Goal: Task Accomplishment & Management: Manage account settings

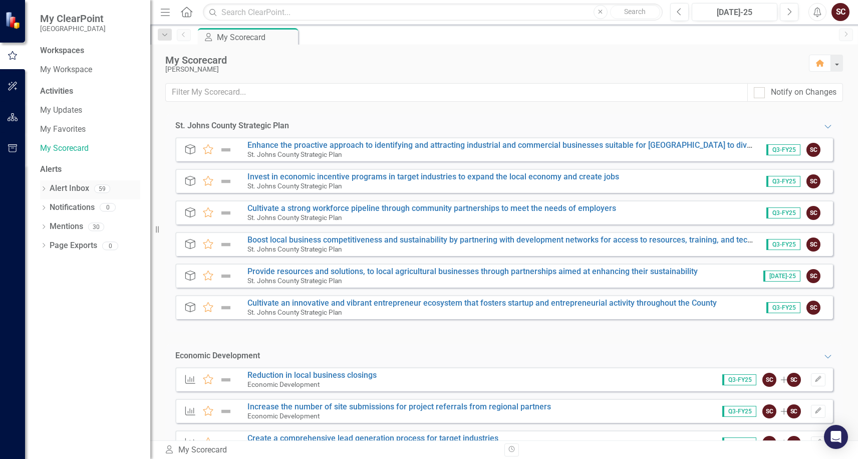
click at [47, 189] on icon "Dropdown" at bounding box center [43, 190] width 7 height 6
click at [66, 187] on link "Alert Inbox" at bounding box center [70, 189] width 40 height 12
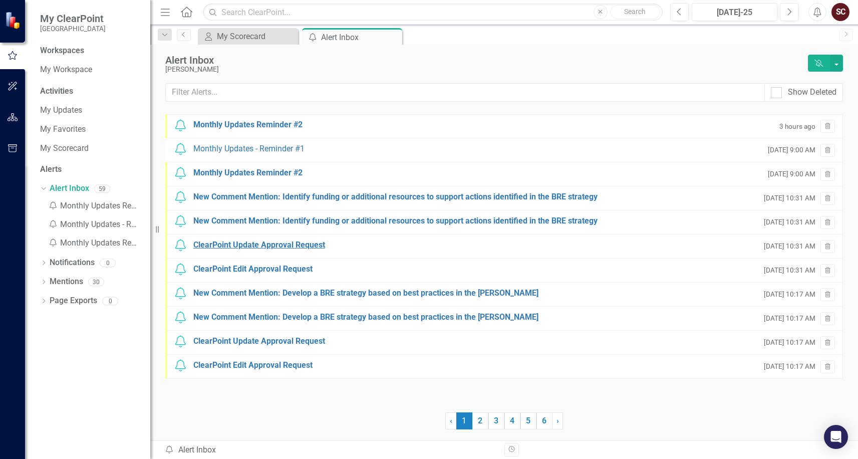
click at [243, 247] on div "ClearPoint Update Approval Request" at bounding box center [259, 246] width 132 height 12
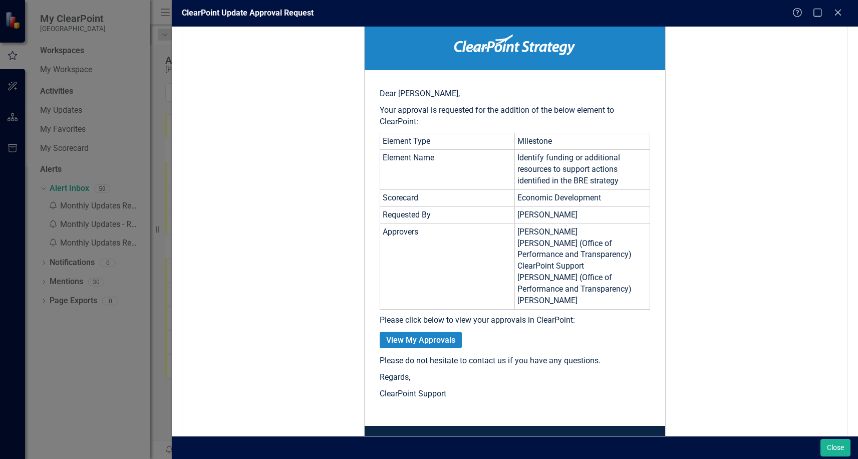
scroll to position [190, 0]
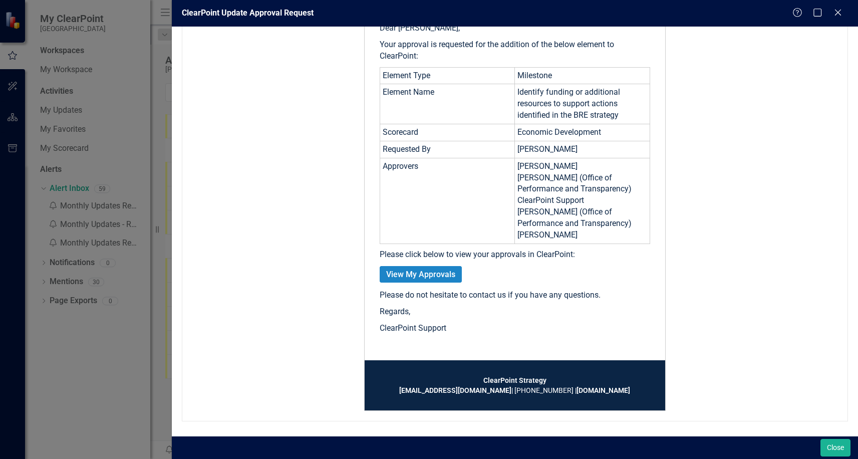
click at [433, 277] on link "View My Approvals" at bounding box center [421, 274] width 82 height 17
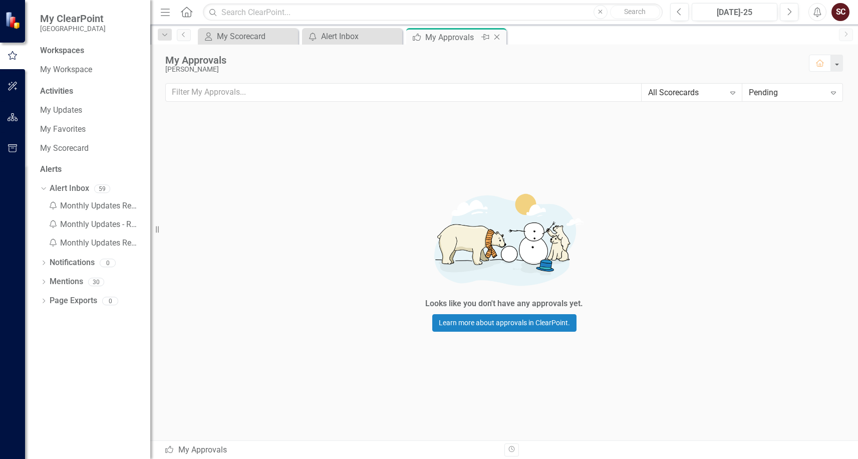
click at [498, 36] on icon "Close" at bounding box center [497, 37] width 10 height 8
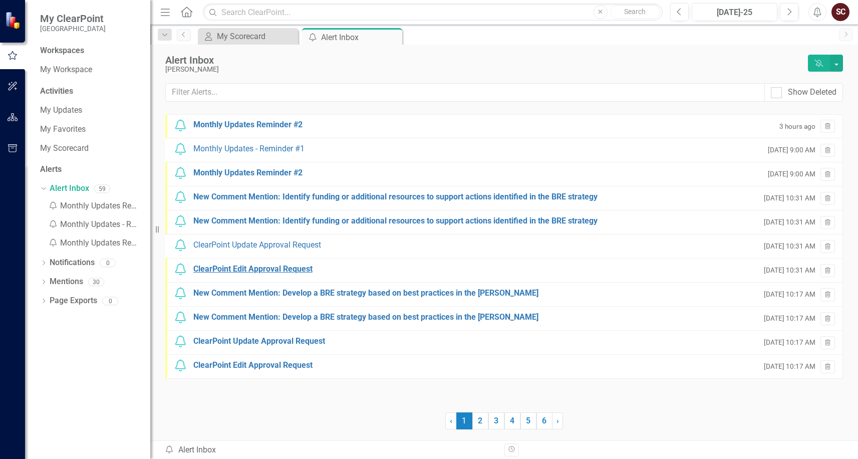
click at [249, 270] on div "ClearPoint Edit Approval Request" at bounding box center [252, 270] width 119 height 12
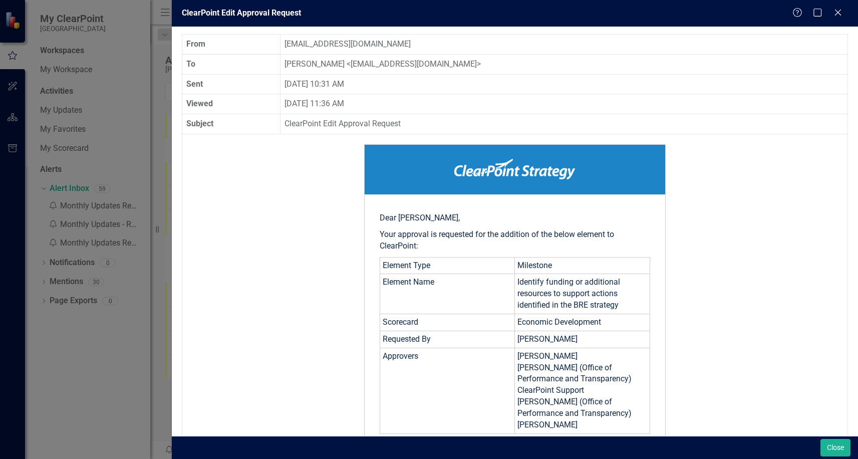
scroll to position [190, 0]
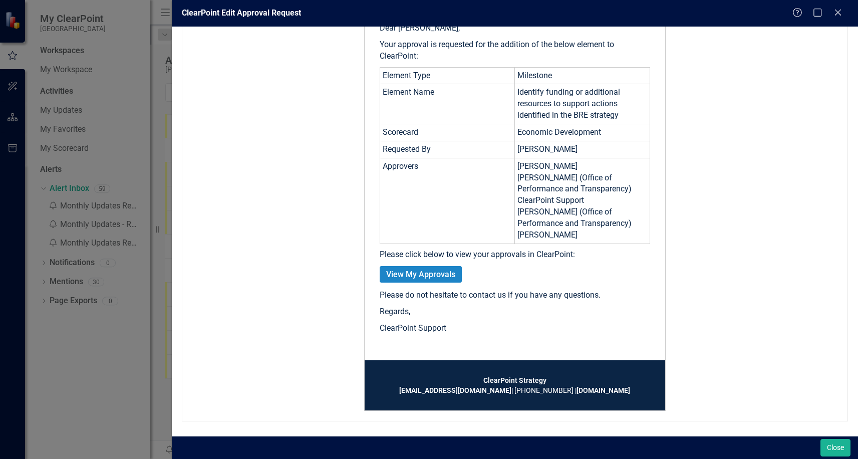
click at [425, 271] on link "View My Approvals" at bounding box center [421, 274] width 82 height 17
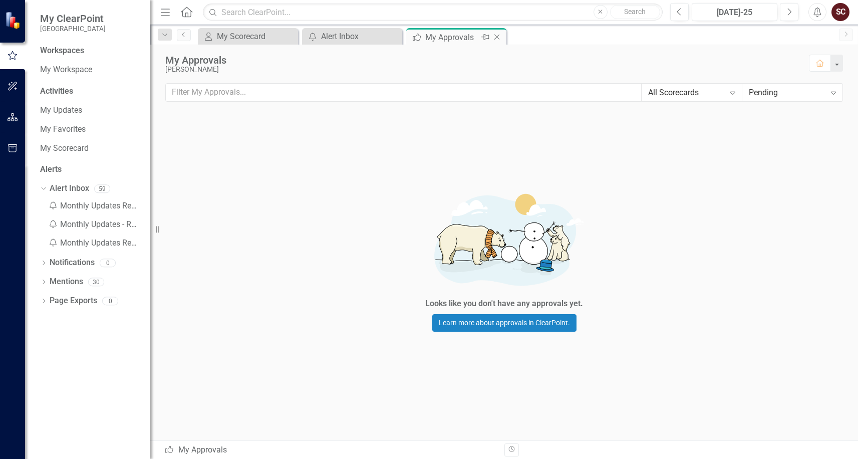
click at [496, 34] on icon "Close" at bounding box center [497, 37] width 10 height 8
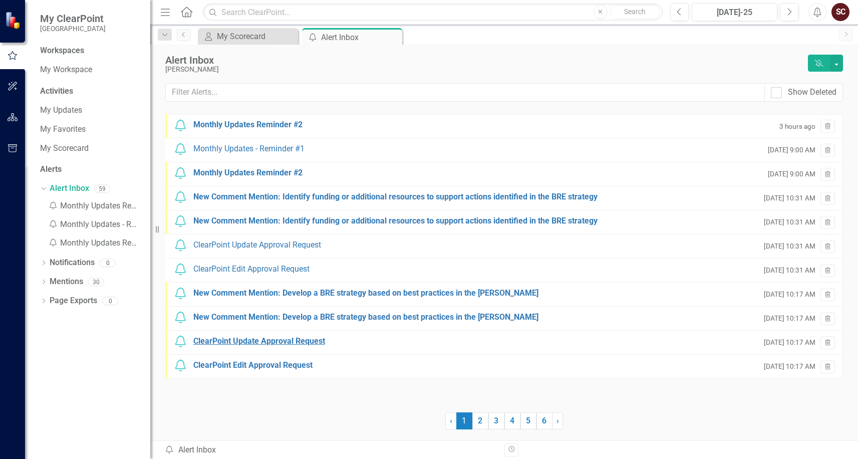
click at [280, 344] on div "ClearPoint Update Approval Request" at bounding box center [259, 342] width 132 height 12
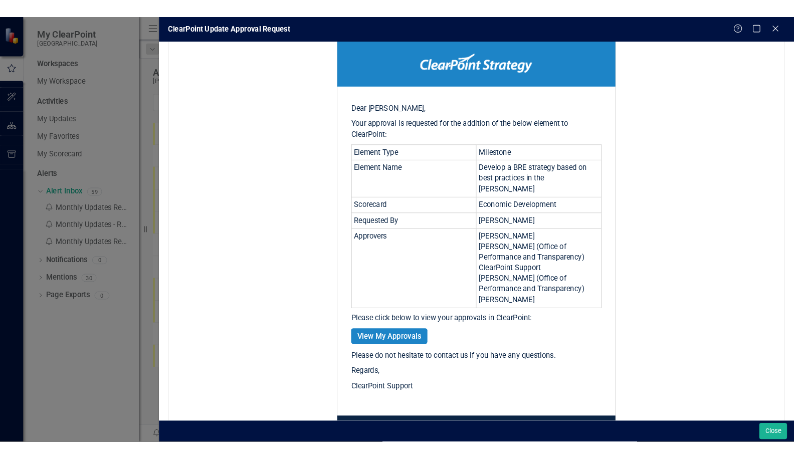
scroll to position [178, 0]
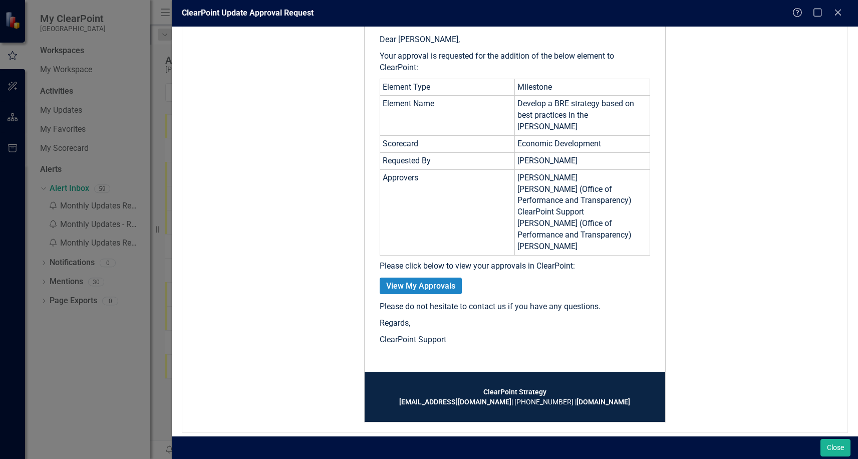
click at [413, 278] on link "View My Approvals" at bounding box center [421, 286] width 82 height 17
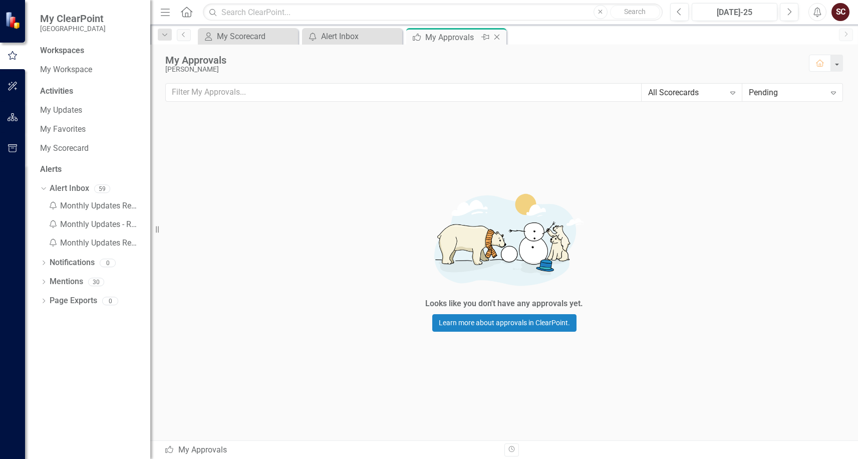
click at [498, 38] on icon at bounding box center [498, 38] width 6 height 6
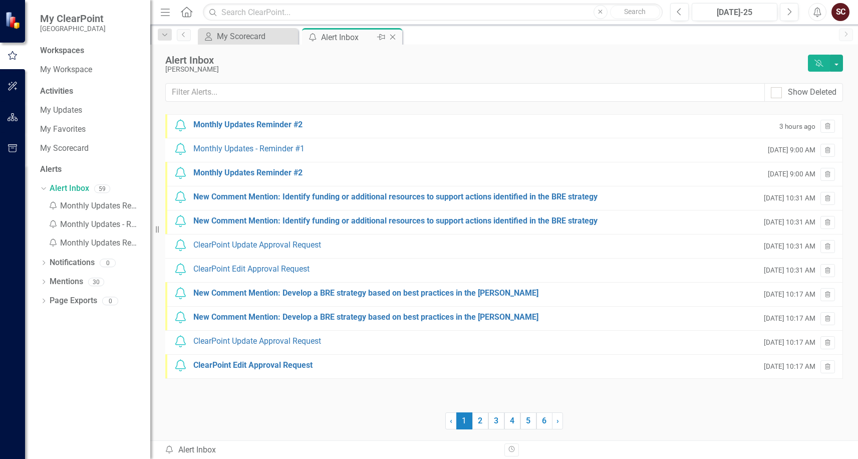
click at [392, 38] on icon at bounding box center [393, 38] width 6 height 6
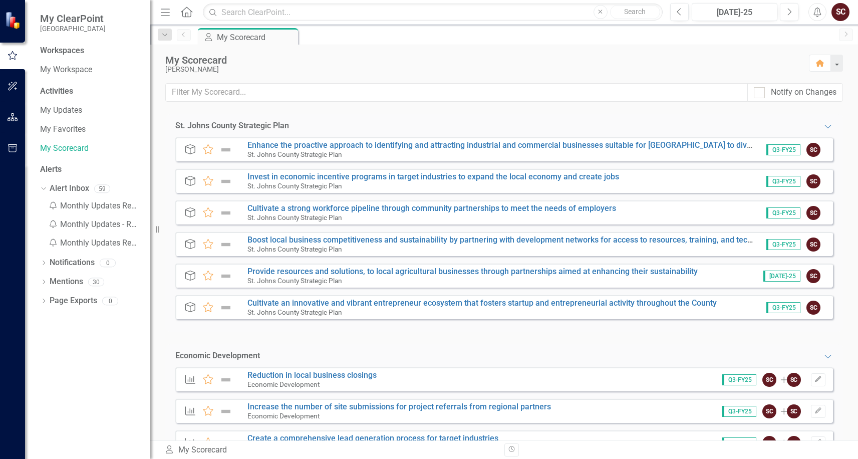
click at [399, 58] on div "My Scorecard" at bounding box center [482, 60] width 634 height 11
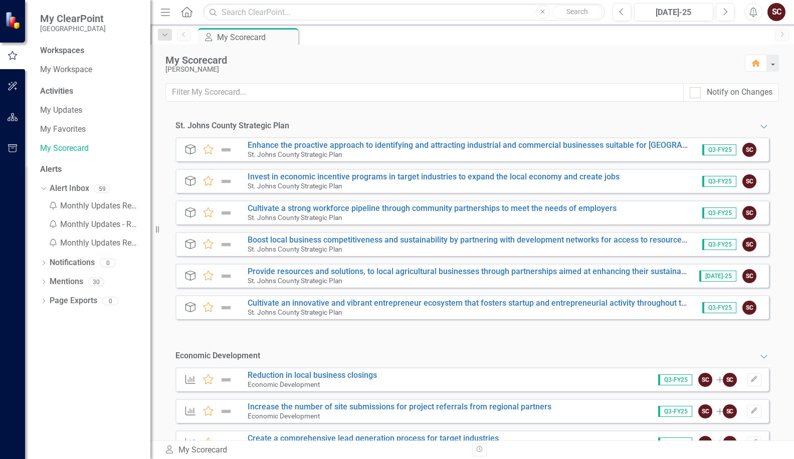
click at [557, 66] on div "[PERSON_NAME]" at bounding box center [449, 70] width 569 height 8
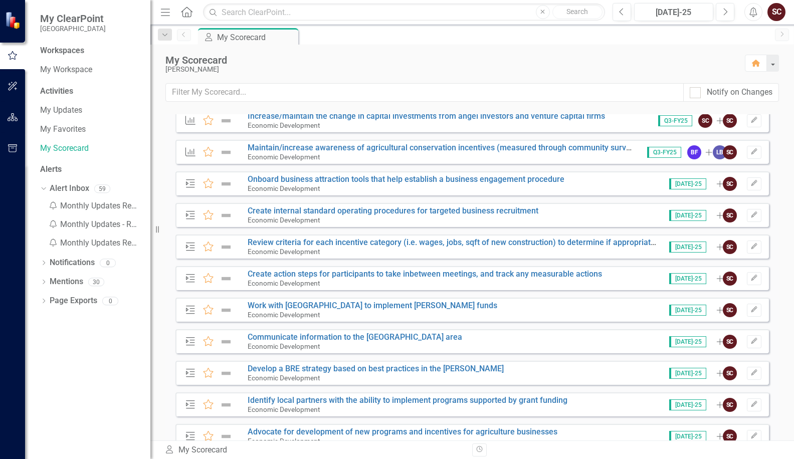
scroll to position [1203, 0]
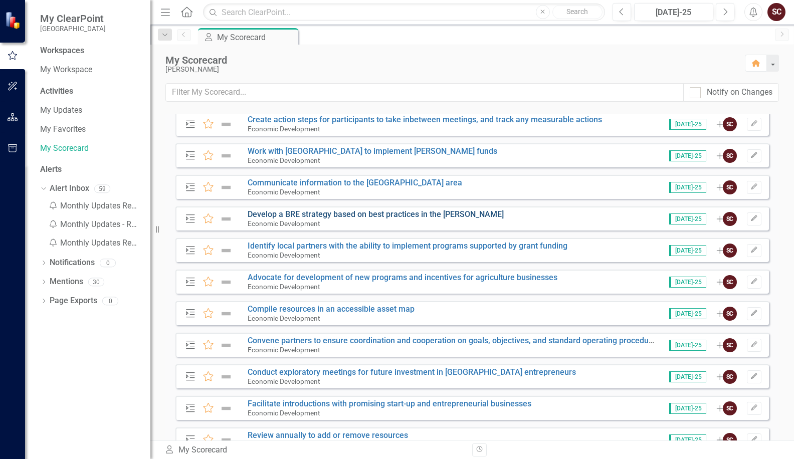
click at [350, 211] on link "Develop a BRE strategy based on best practices in the [PERSON_NAME]" at bounding box center [376, 214] width 256 height 10
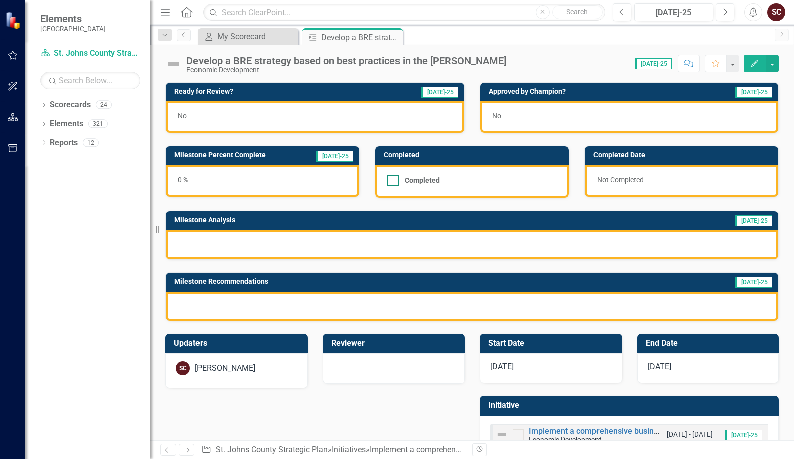
scroll to position [31, 0]
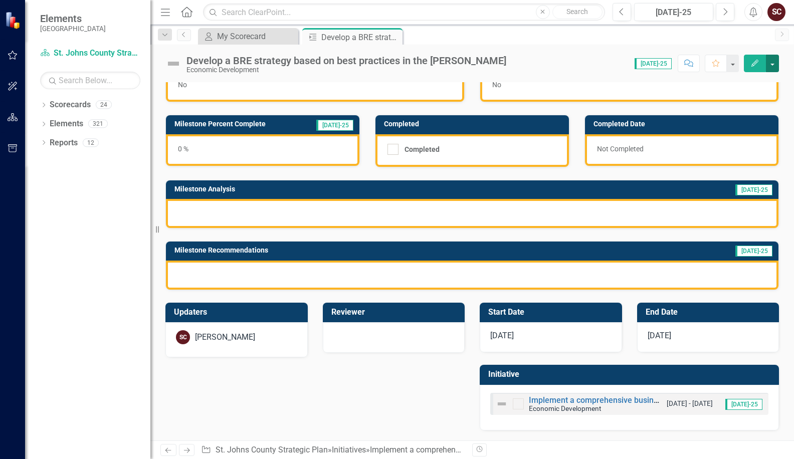
click at [656, 63] on button "button" at bounding box center [772, 64] width 13 height 18
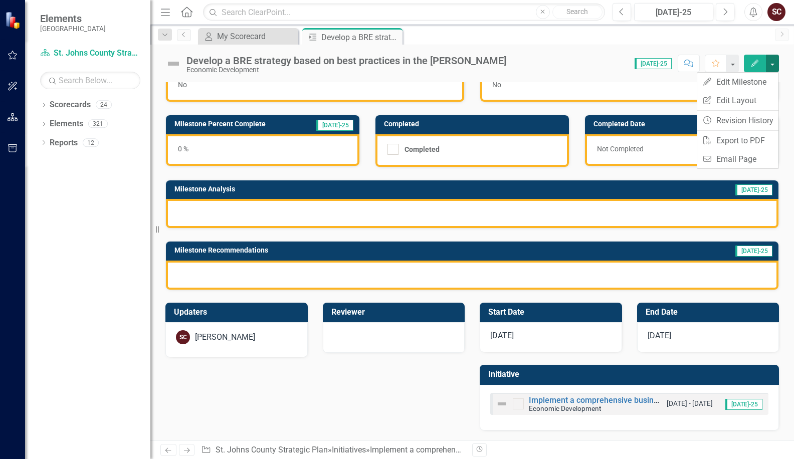
click at [656, 65] on button "button" at bounding box center [772, 64] width 13 height 18
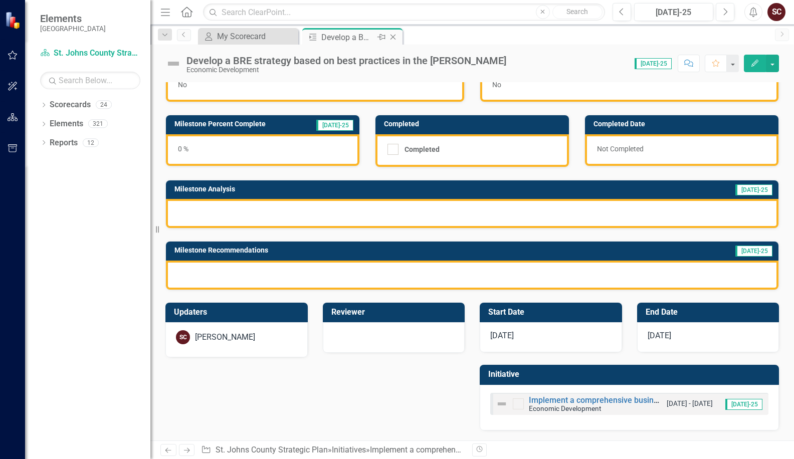
click at [391, 35] on icon "Close" at bounding box center [393, 37] width 10 height 8
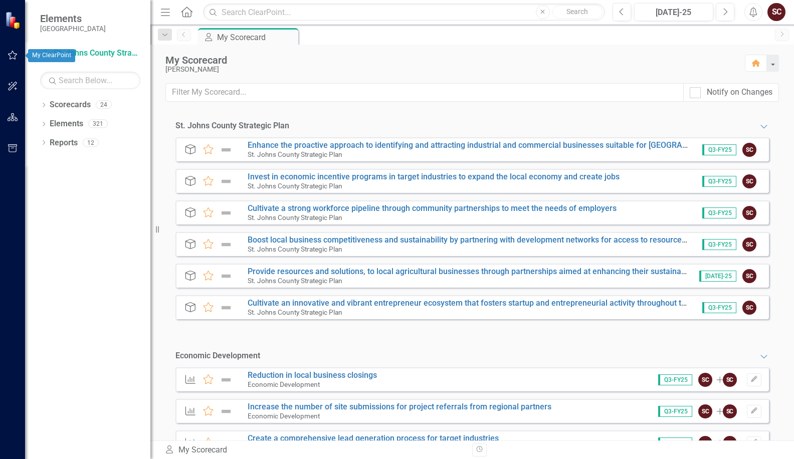
click at [9, 45] on button "button" at bounding box center [13, 55] width 23 height 21
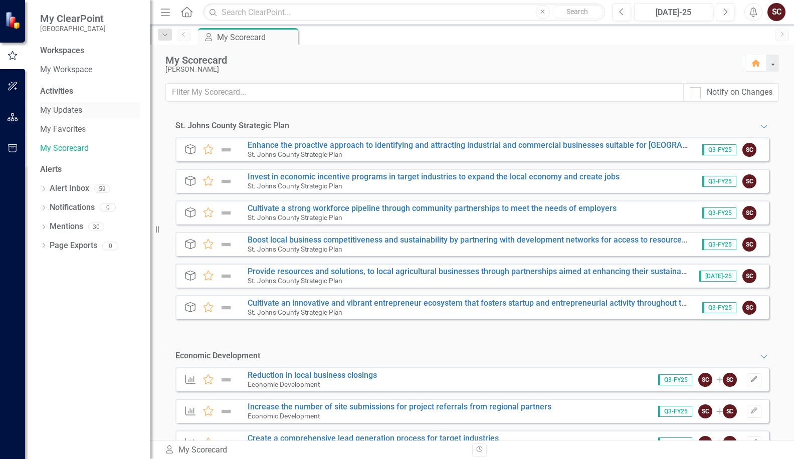
click at [66, 105] on link "My Updates" at bounding box center [90, 111] width 100 height 12
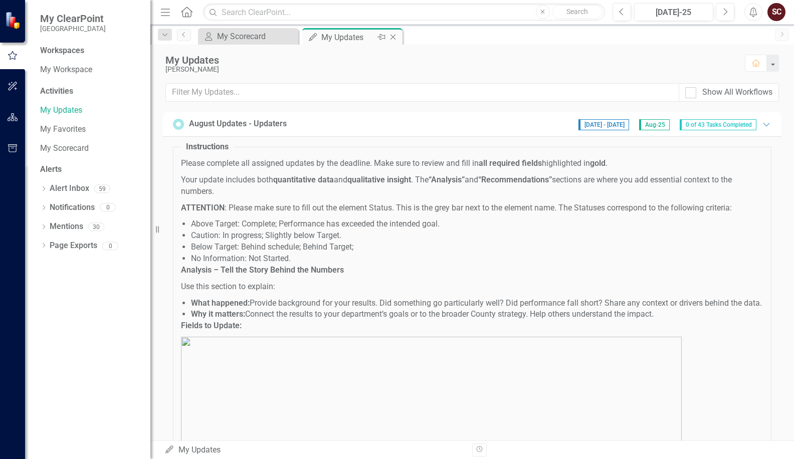
click at [395, 37] on icon "Close" at bounding box center [393, 37] width 10 height 8
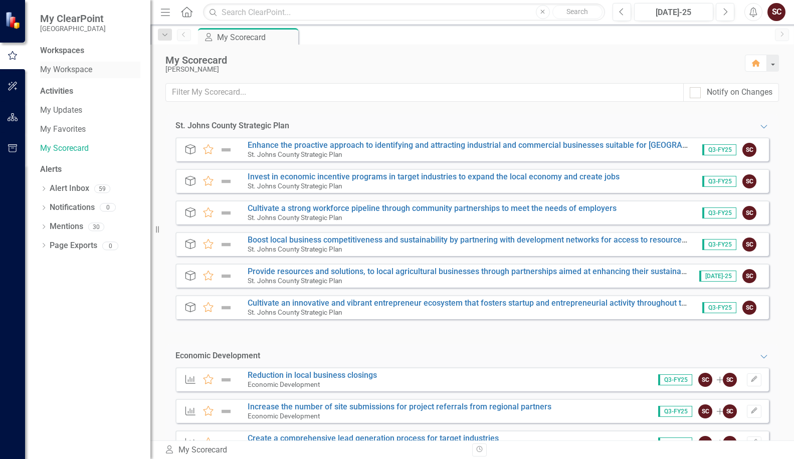
click at [86, 66] on link "My Workspace" at bounding box center [90, 70] width 100 height 12
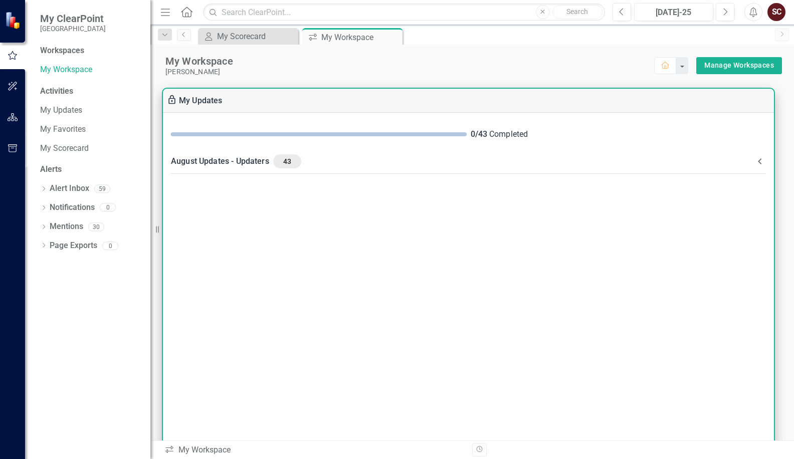
click at [402, 145] on div "0 / 43 Completed" at bounding box center [468, 135] width 611 height 28
click at [403, 161] on div "August Updates - Updaters 43" at bounding box center [462, 161] width 583 height 14
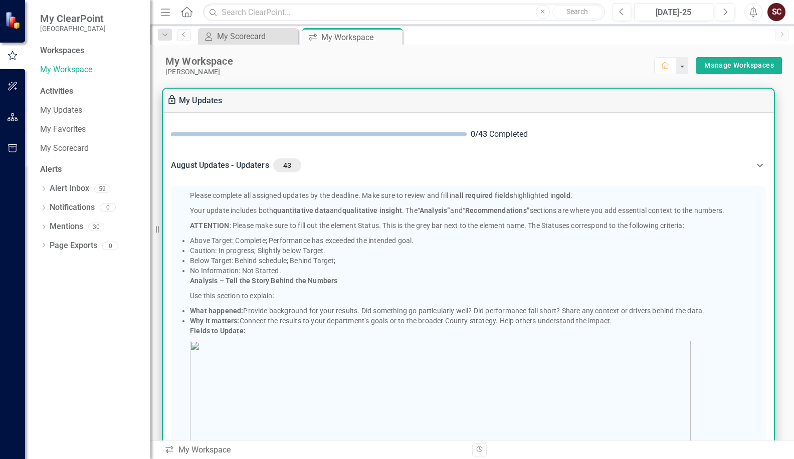
click at [399, 167] on div "August Updates - Updaters 43" at bounding box center [462, 165] width 583 height 14
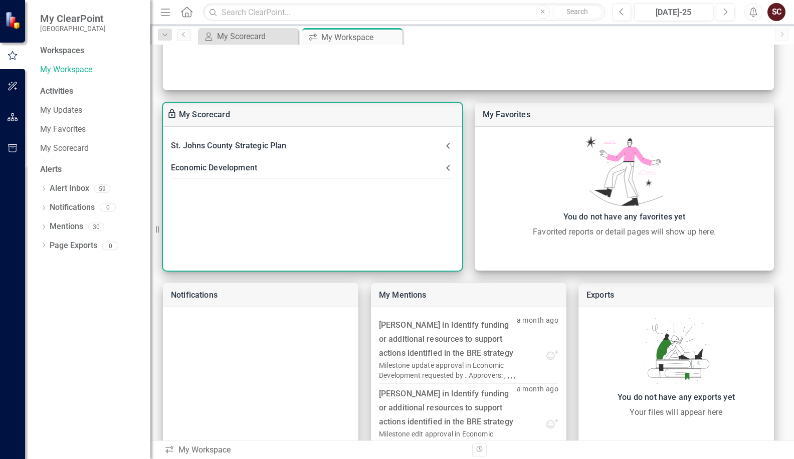
scroll to position [415, 0]
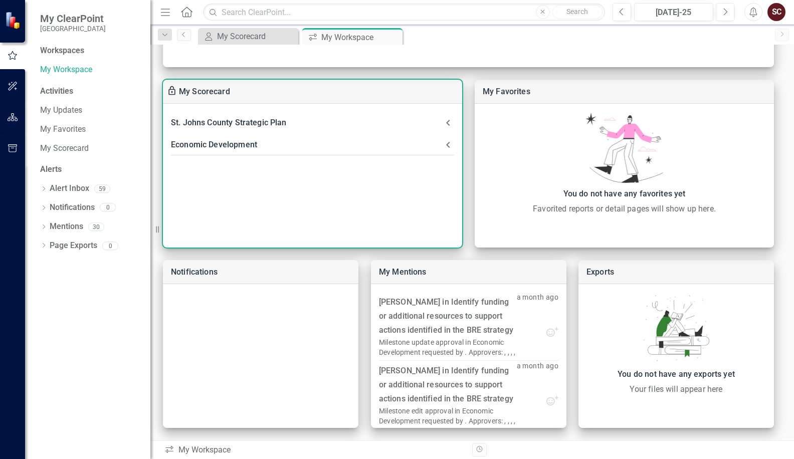
click at [243, 145] on div "Economic Development" at bounding box center [306, 145] width 271 height 14
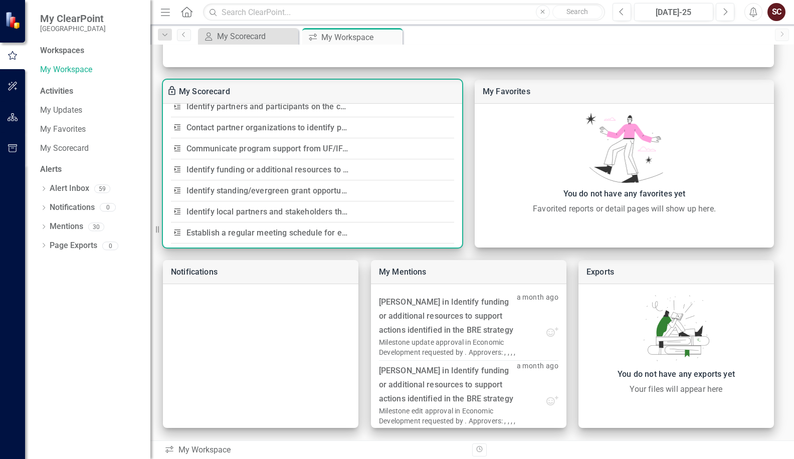
scroll to position [1102, 0]
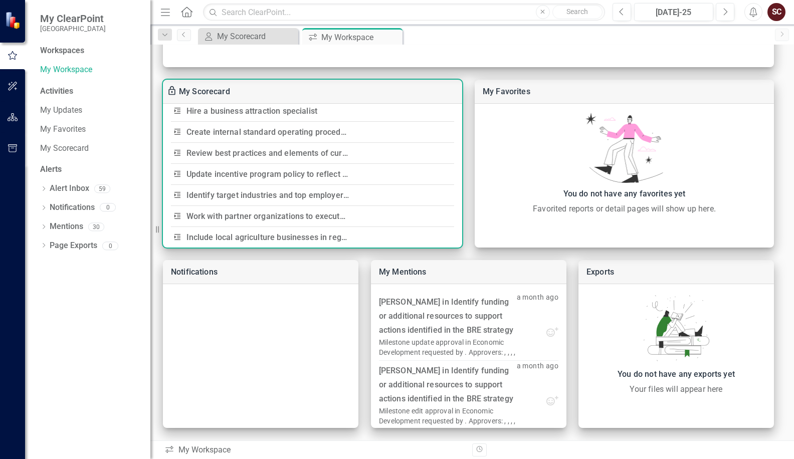
click at [236, 174] on link "Update incentive program policy to reflect any new findings" at bounding box center [295, 174] width 218 height 10
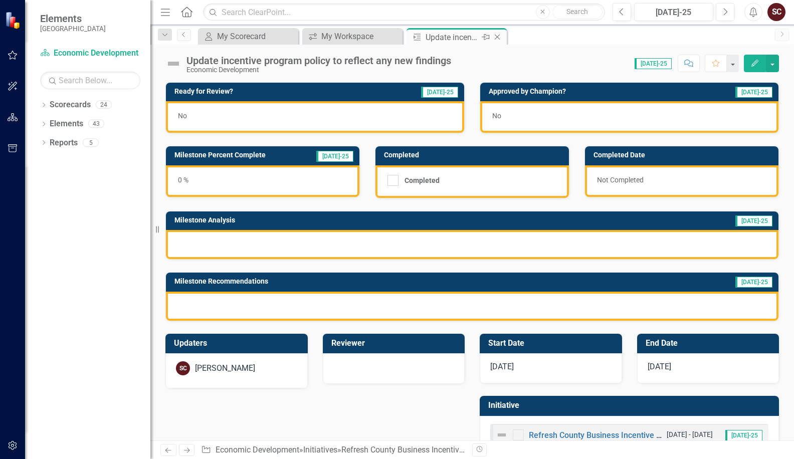
click at [500, 38] on icon "Close" at bounding box center [497, 37] width 10 height 8
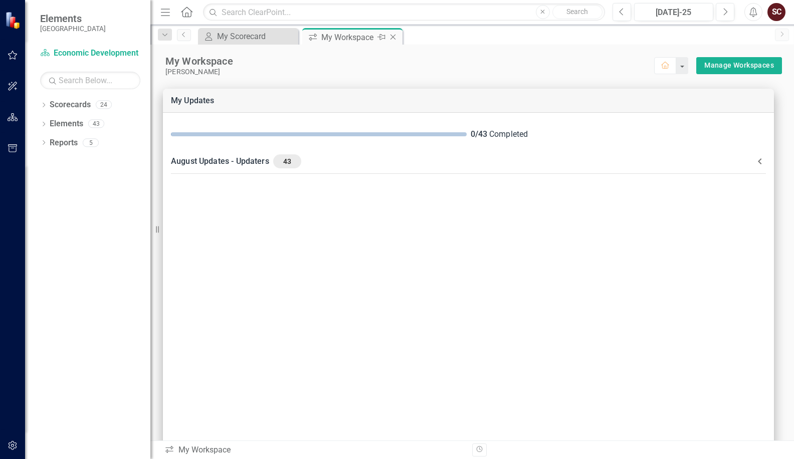
click at [395, 37] on icon "Close" at bounding box center [393, 37] width 10 height 8
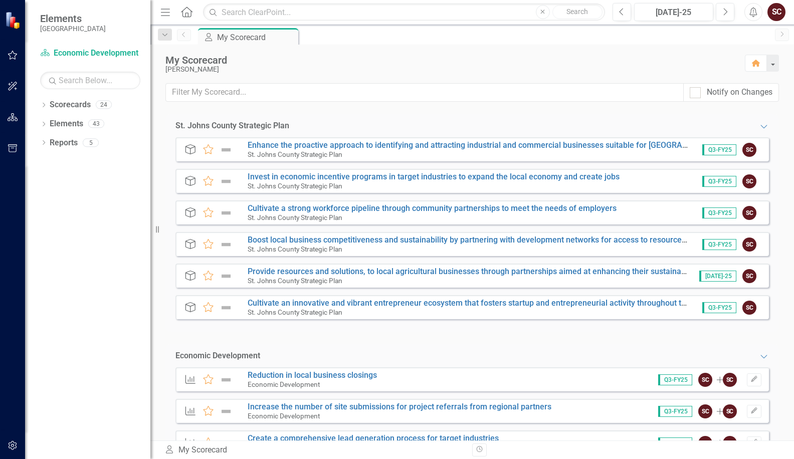
click at [12, 54] on icon "button" at bounding box center [13, 55] width 11 height 8
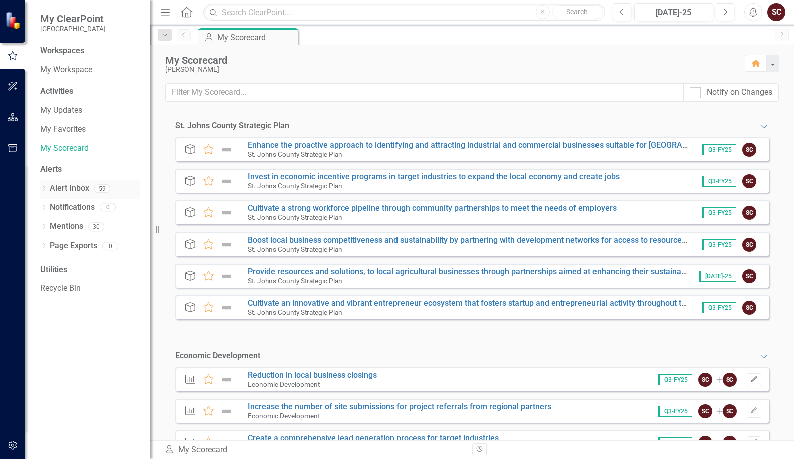
click at [71, 186] on link "Alert Inbox" at bounding box center [70, 189] width 40 height 12
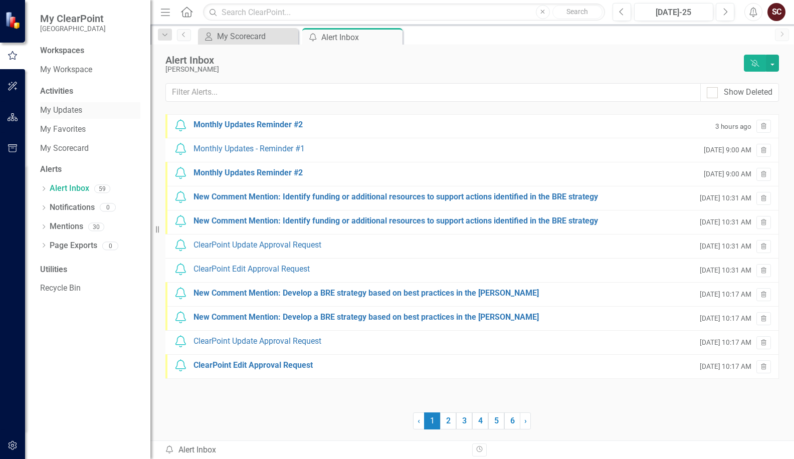
click at [70, 111] on link "My Updates" at bounding box center [90, 111] width 100 height 12
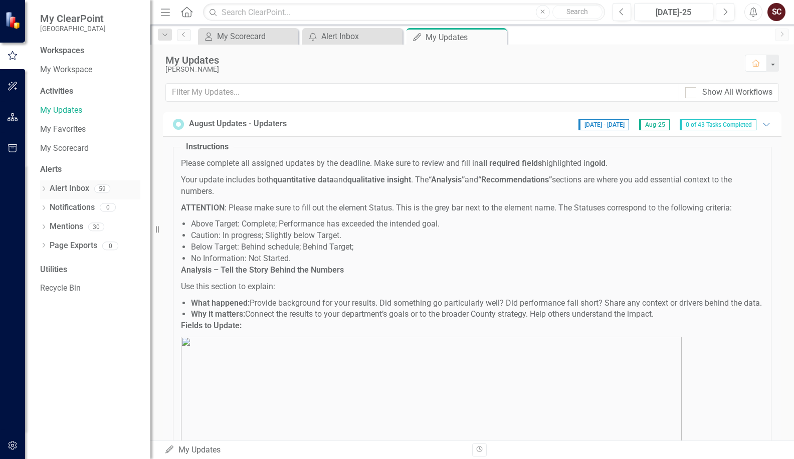
click at [65, 184] on link "Alert Inbox" at bounding box center [70, 189] width 40 height 12
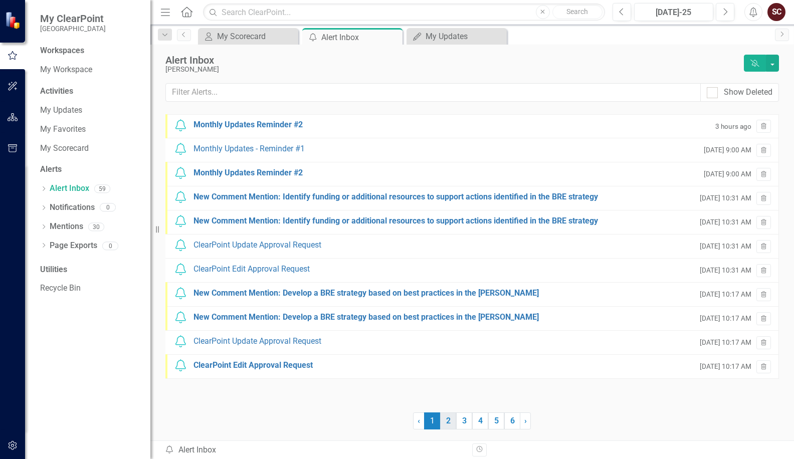
click at [447, 424] on link "2" at bounding box center [448, 420] width 16 height 17
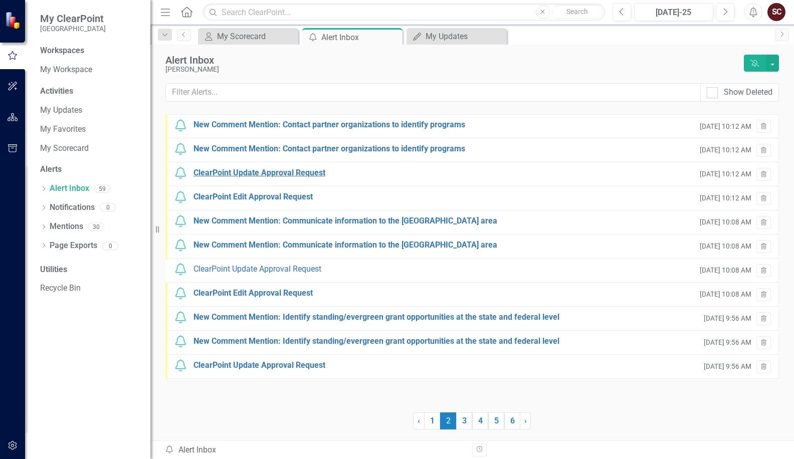
click at [267, 172] on div "ClearPoint Update Approval Request" at bounding box center [259, 173] width 132 height 12
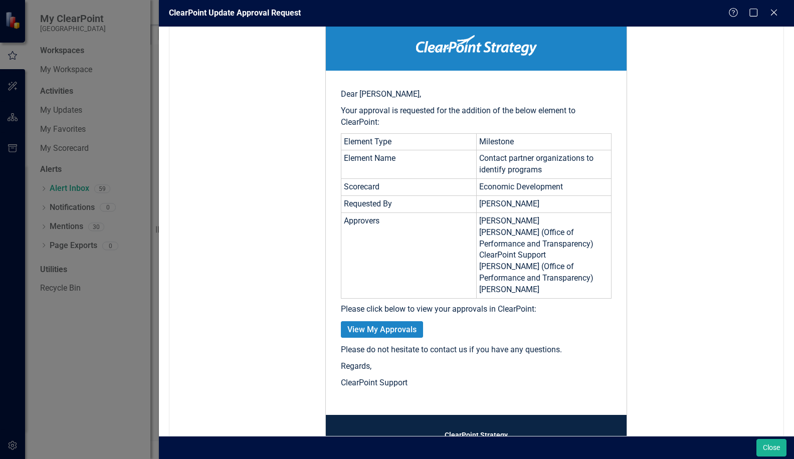
scroll to position [178, 0]
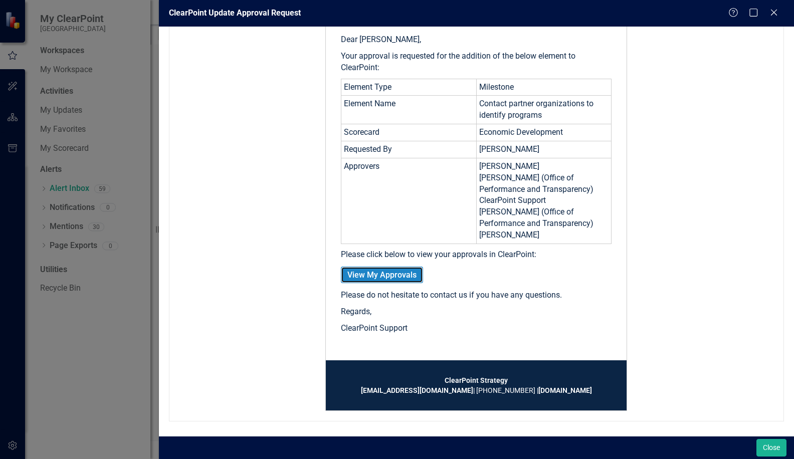
click at [398, 275] on link "View My Approvals" at bounding box center [382, 275] width 82 height 17
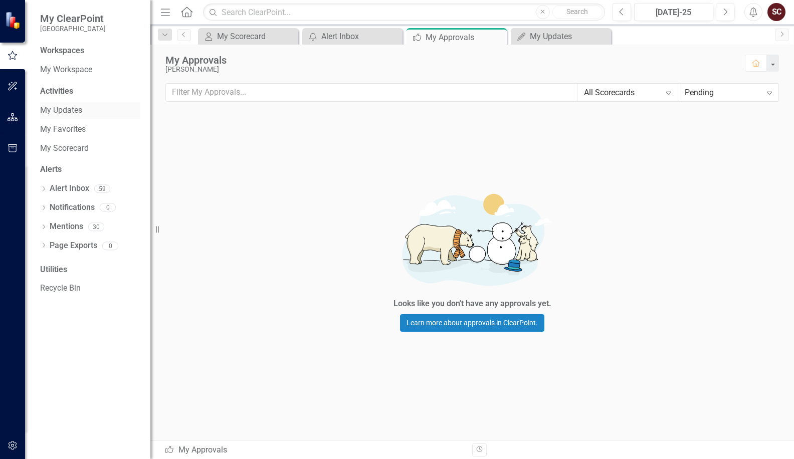
click at [77, 110] on link "My Updates" at bounding box center [90, 111] width 100 height 12
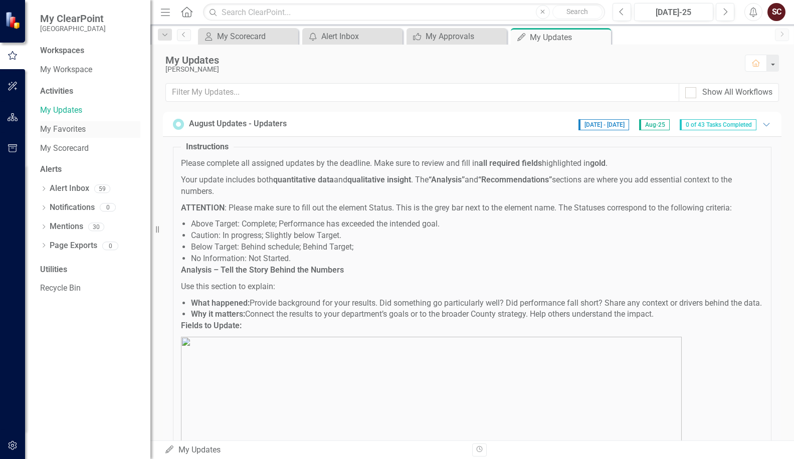
click at [75, 130] on link "My Favorites" at bounding box center [90, 130] width 100 height 12
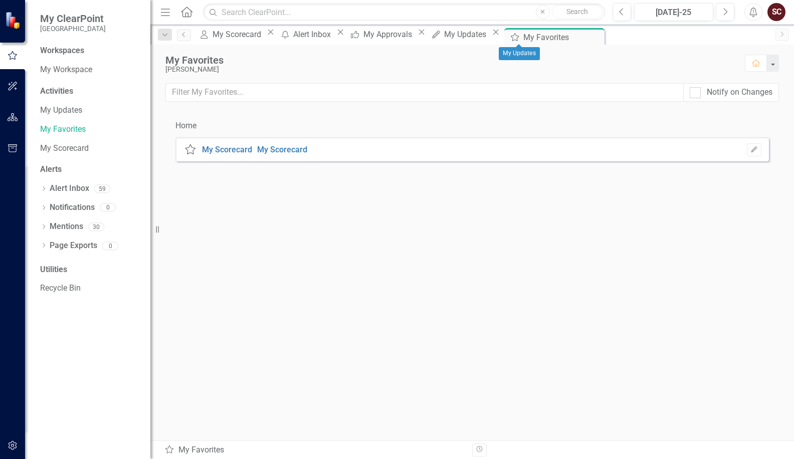
click at [501, 36] on icon "Close" at bounding box center [496, 32] width 10 height 8
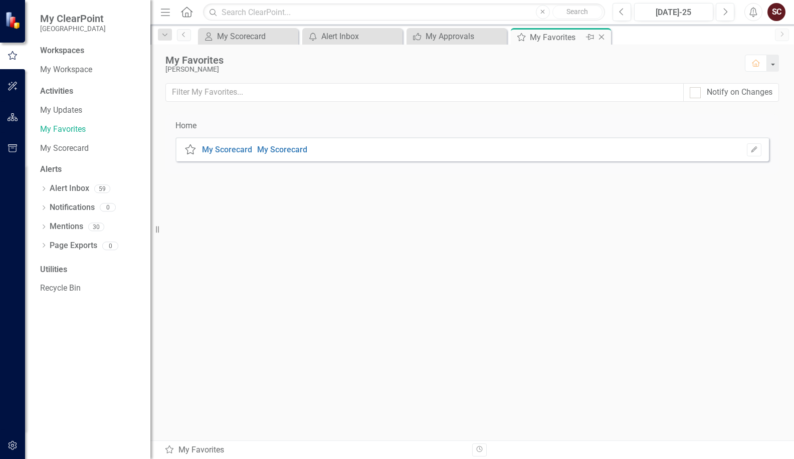
click at [601, 36] on icon "Close" at bounding box center [601, 37] width 10 height 8
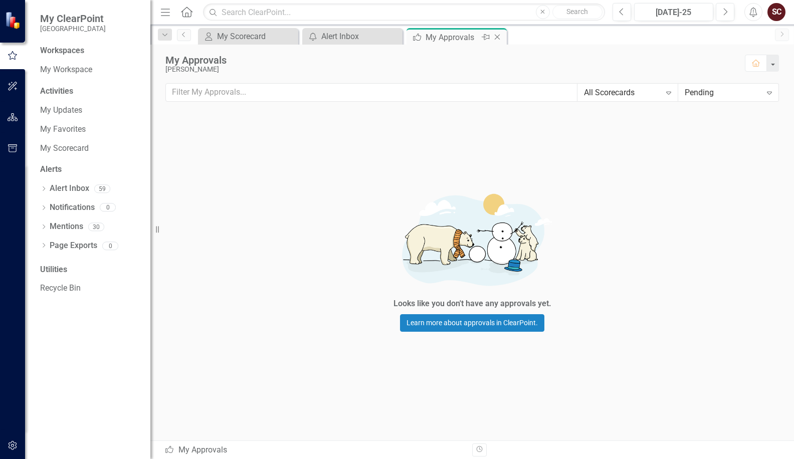
click at [498, 38] on icon at bounding box center [498, 38] width 6 height 6
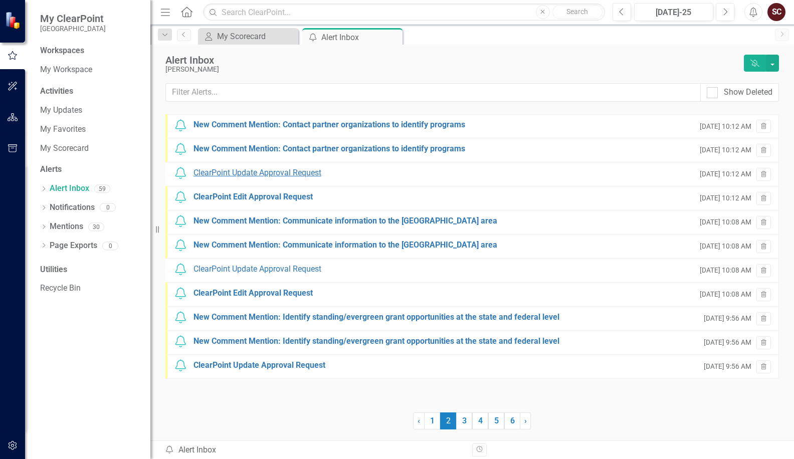
click at [271, 171] on div "ClearPoint Update Approval Request" at bounding box center [257, 173] width 128 height 12
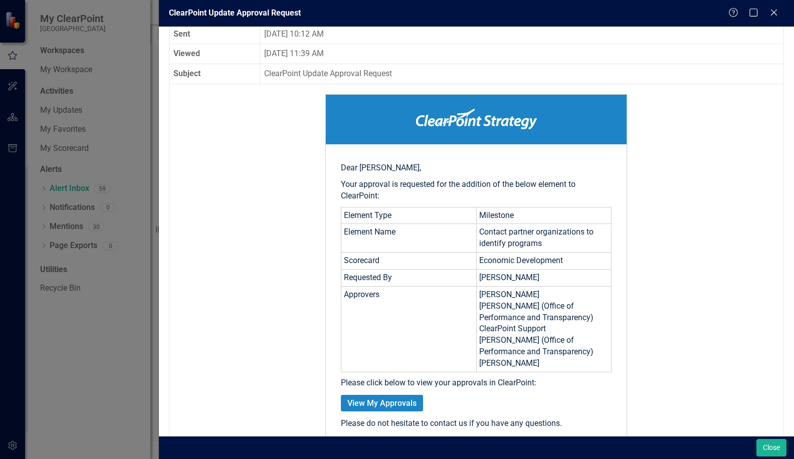
scroll to position [100, 0]
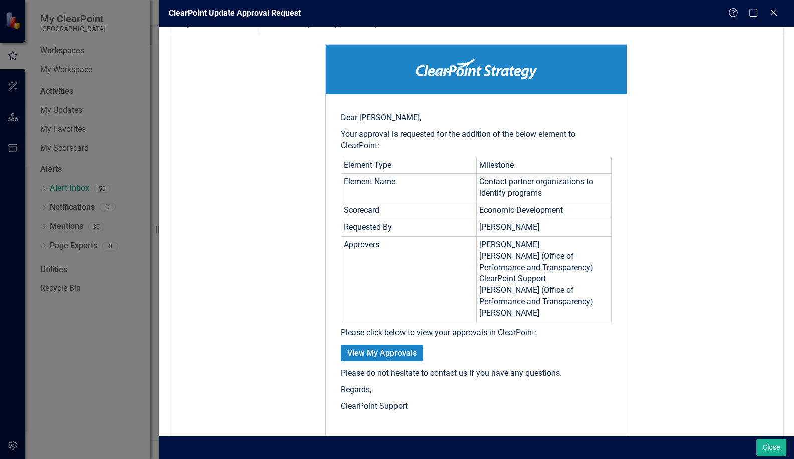
click at [120, 345] on div "ClearPoint Update Approval Request Help Maximize Close From notify@clearpointst…" at bounding box center [397, 229] width 794 height 459
click at [370, 353] on link "View My Approvals" at bounding box center [382, 353] width 82 height 17
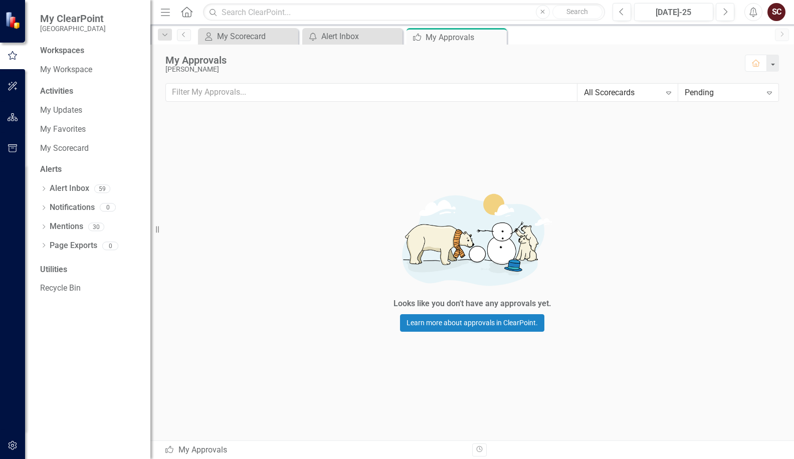
click at [656, 94] on div "Pending" at bounding box center [722, 93] width 77 height 12
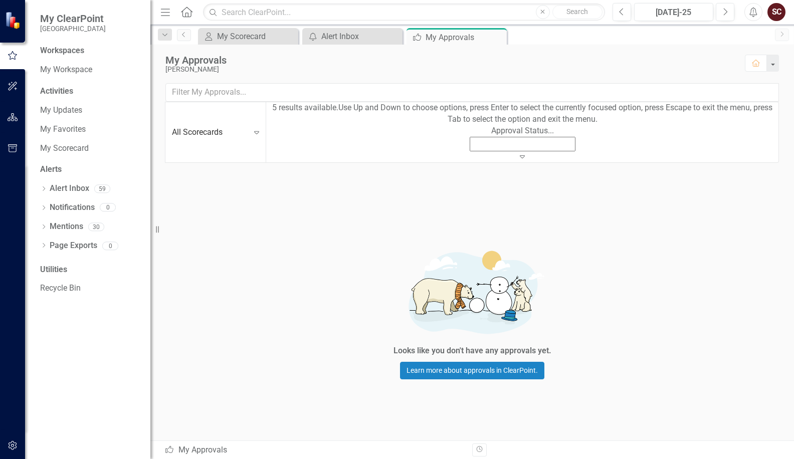
click at [656, 458] on div "All Status" at bounding box center [397, 465] width 794 height 12
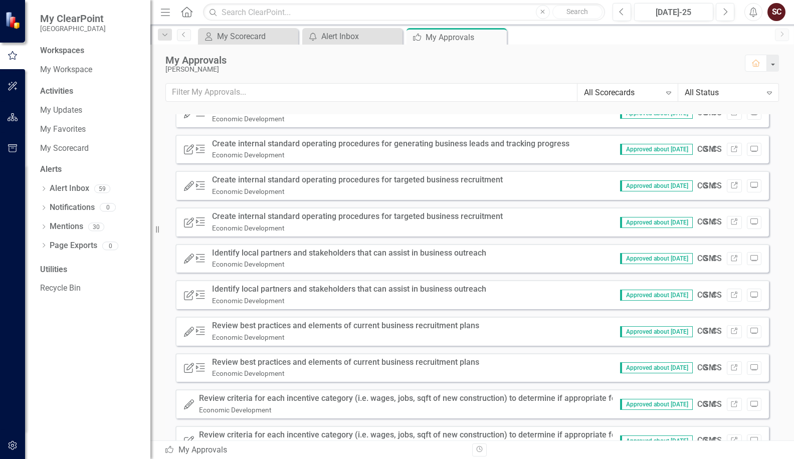
scroll to position [200, 0]
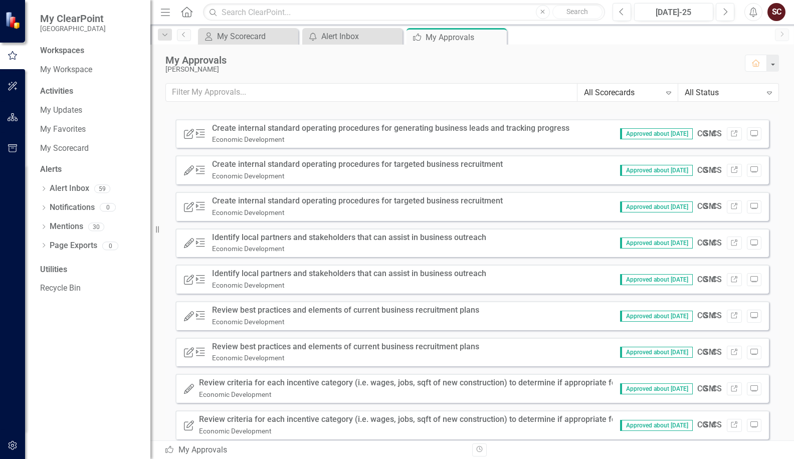
click at [451, 232] on div "Identify local partners and stakeholders that can assist in business outreach" at bounding box center [349, 238] width 274 height 12
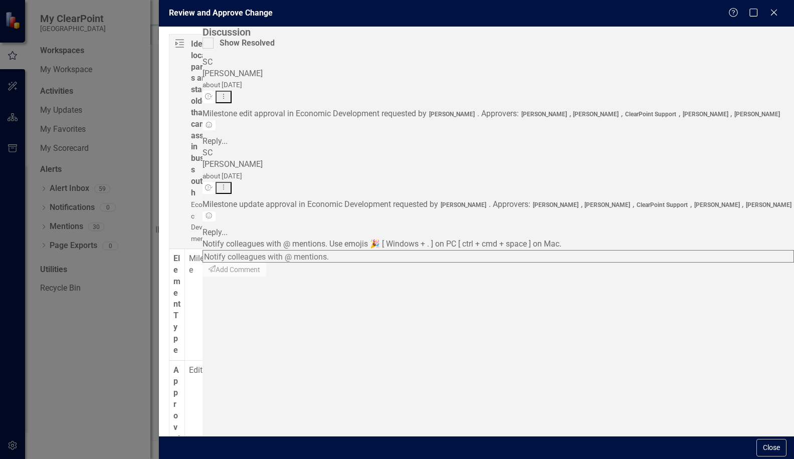
scroll to position [26, 0]
click at [115, 364] on div "Review and Approve Change Help Maximize Close Milestone Identify local partners…" at bounding box center [397, 229] width 794 height 459
click at [656, 14] on icon at bounding box center [774, 13] width 8 height 8
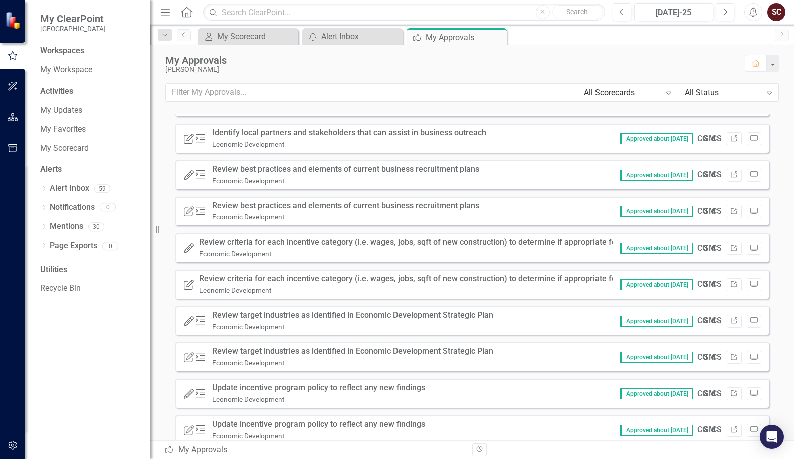
scroll to position [351, 0]
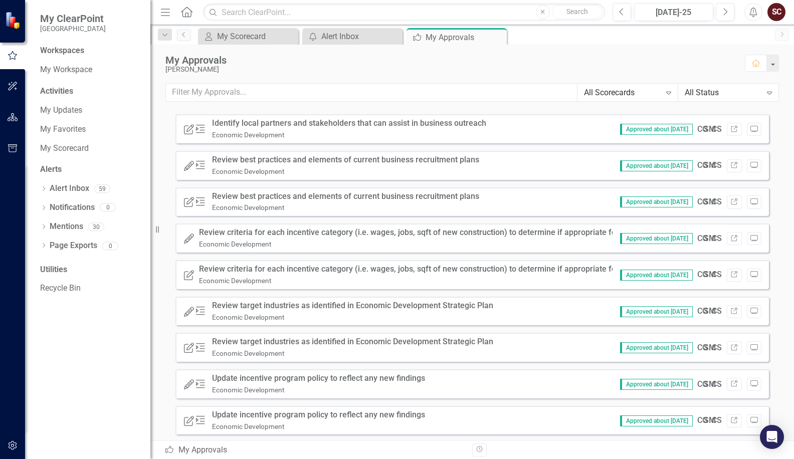
click at [298, 227] on div "Review criteria for each incentive category (i.e. wages, jobs, sqft of new cons…" at bounding box center [437, 233] width 476 height 12
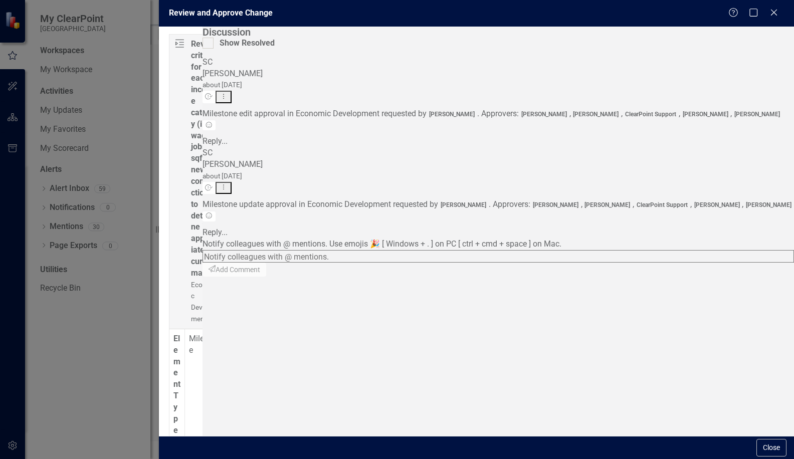
scroll to position [26, 0]
click at [132, 318] on div "Review and Approve Change Help Maximize Close Milestone Review criteria for eac…" at bounding box center [397, 229] width 794 height 459
click at [656, 19] on div "Close" at bounding box center [773, 14] width 13 height 14
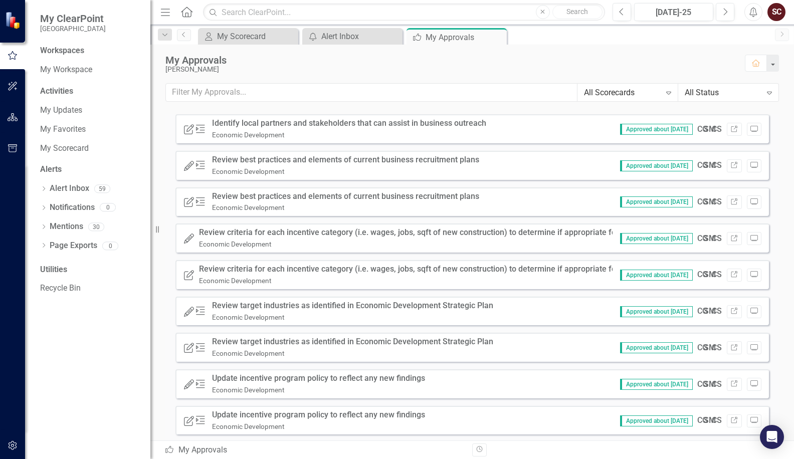
click at [297, 300] on div "Review target industries as identified in Economic Development Strategic Plan" at bounding box center [352, 306] width 281 height 12
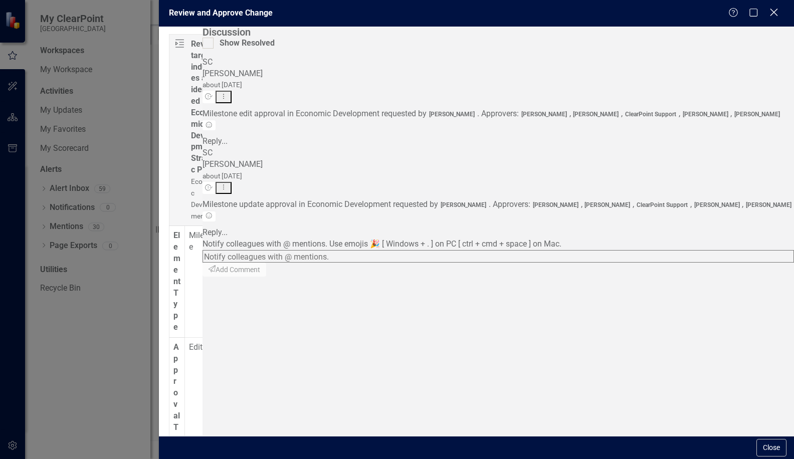
click at [656, 11] on icon "Close" at bounding box center [773, 13] width 13 height 10
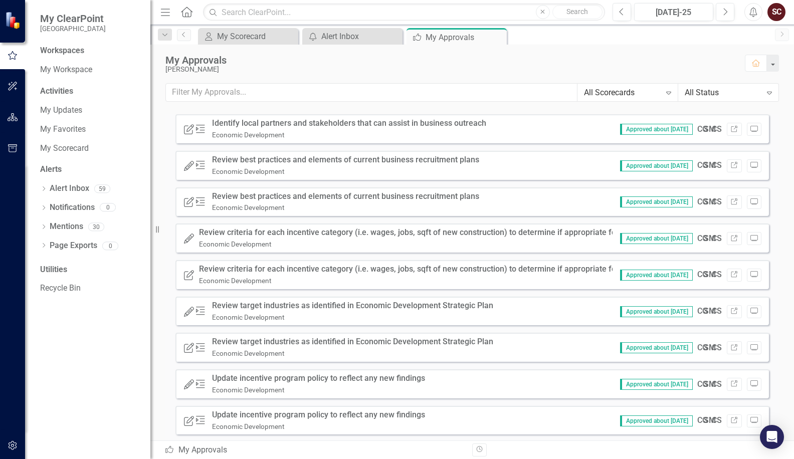
click at [276, 373] on div "Update incentive program policy to reflect any new findings" at bounding box center [318, 379] width 213 height 12
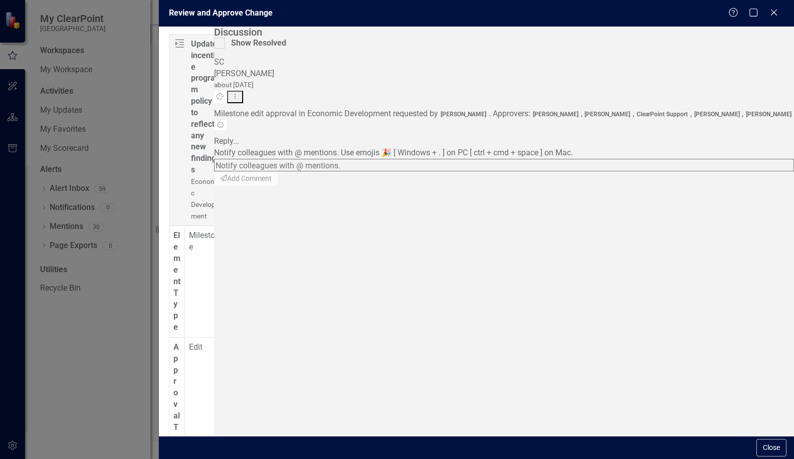
click at [656, 4] on div "Review and Approve Change Help Maximize Close" at bounding box center [476, 13] width 635 height 27
click at [656, 10] on icon "Close" at bounding box center [773, 13] width 13 height 10
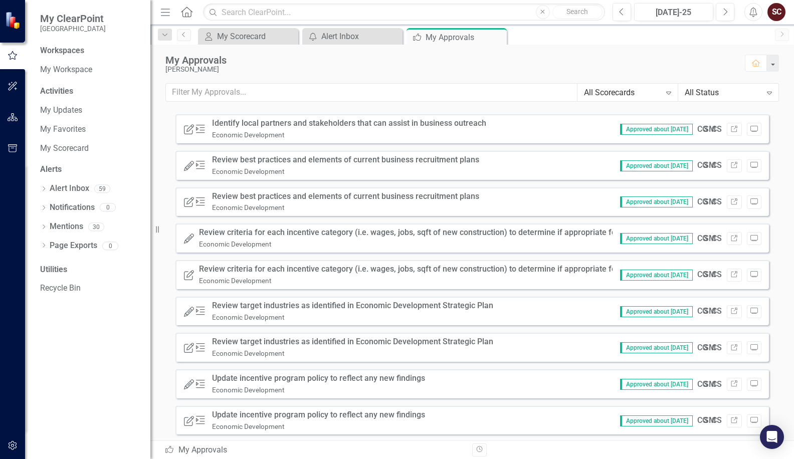
click at [264, 409] on div "Update incentive program policy to reflect any new findings" at bounding box center [318, 415] width 213 height 12
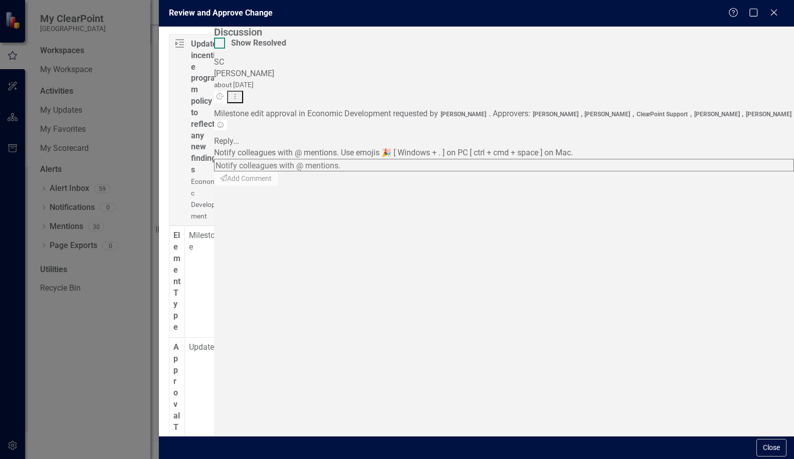
click at [225, 49] on div at bounding box center [219, 43] width 11 height 11
click at [220, 44] on input "Show Resolved" at bounding box center [217, 41] width 7 height 7
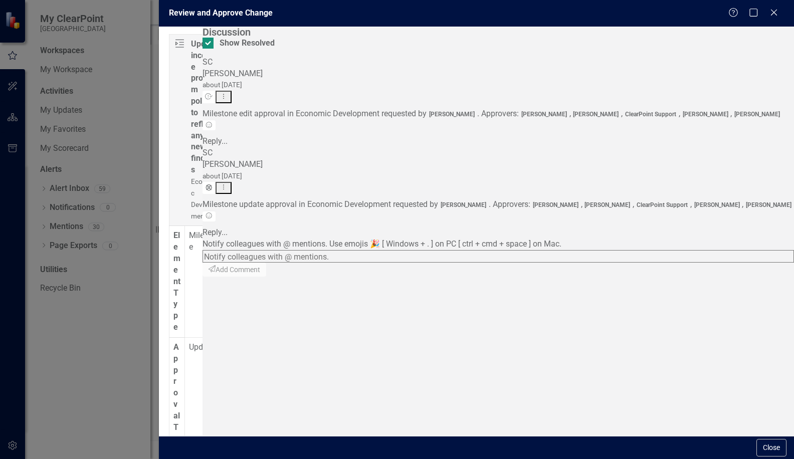
click at [209, 44] on input "Show Resolved" at bounding box center [205, 41] width 7 height 7
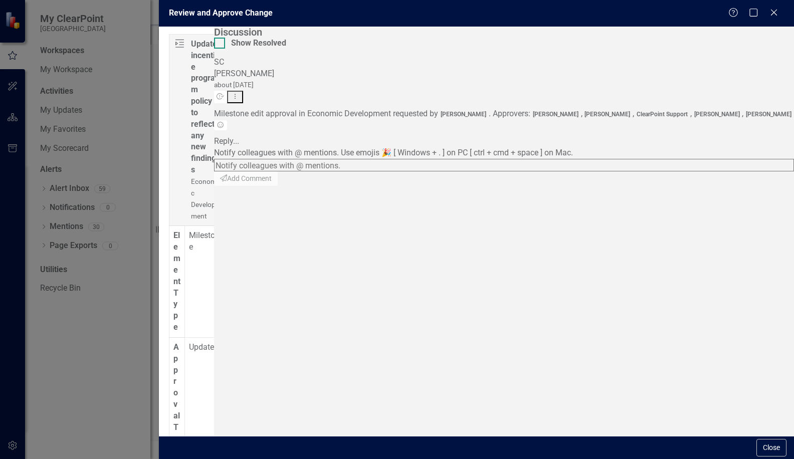
click at [220, 44] on input "Show Resolved" at bounding box center [217, 41] width 7 height 7
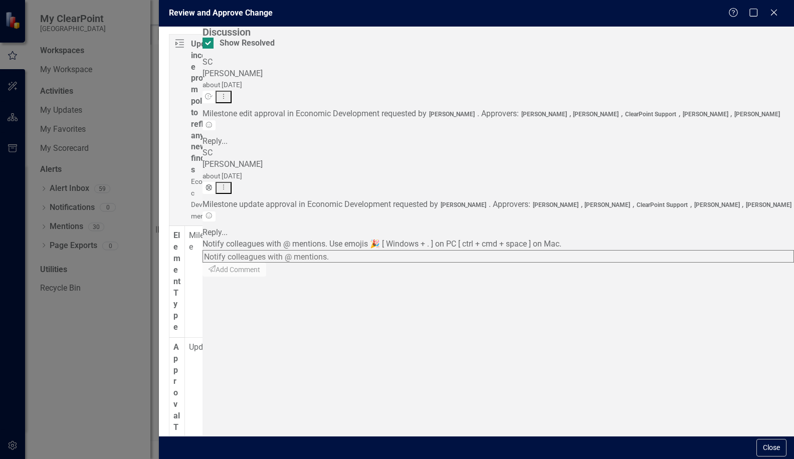
click at [209, 44] on input "Show Resolved" at bounding box center [205, 41] width 7 height 7
checkbox input "false"
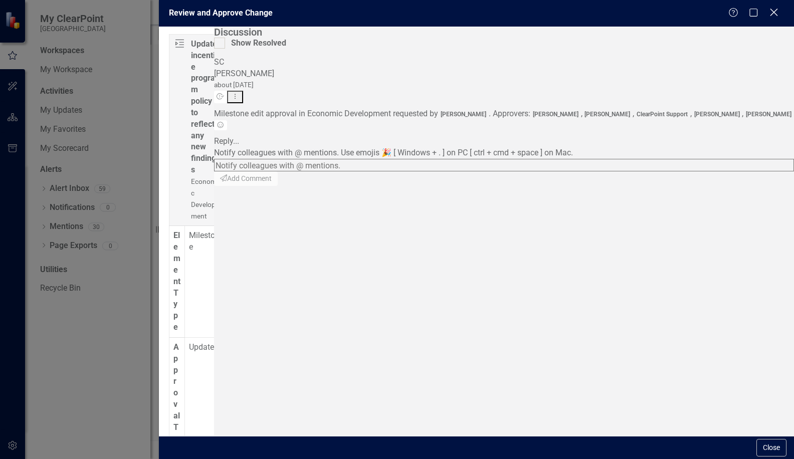
click at [656, 9] on icon "Close" at bounding box center [773, 13] width 13 height 10
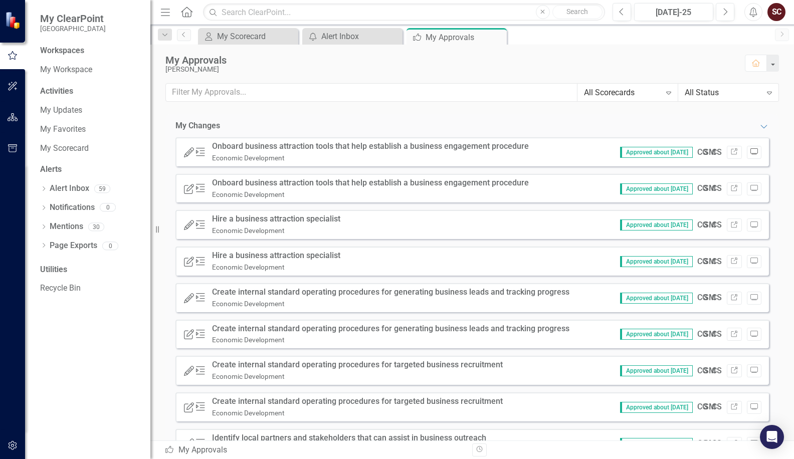
click at [656, 150] on icon "Preview" at bounding box center [754, 152] width 8 height 6
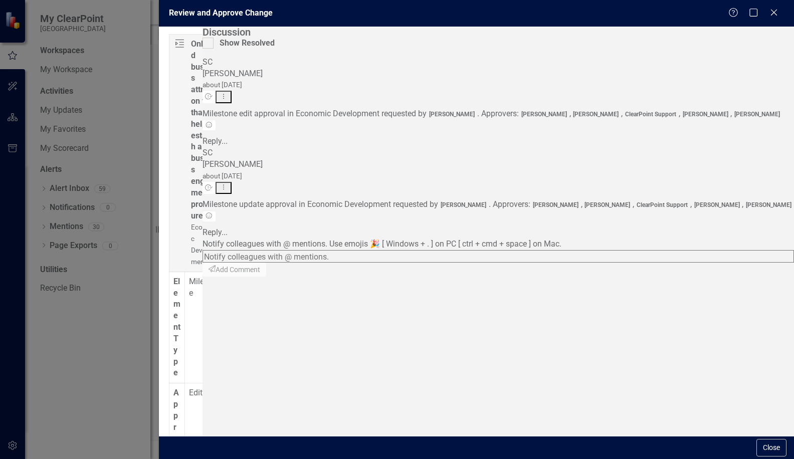
scroll to position [26, 0]
click at [126, 196] on div "Review and Approve Change Help Maximize Close Milestone Onboard business attrac…" at bounding box center [397, 229] width 794 height 459
click at [656, 14] on icon "Close" at bounding box center [773, 13] width 13 height 10
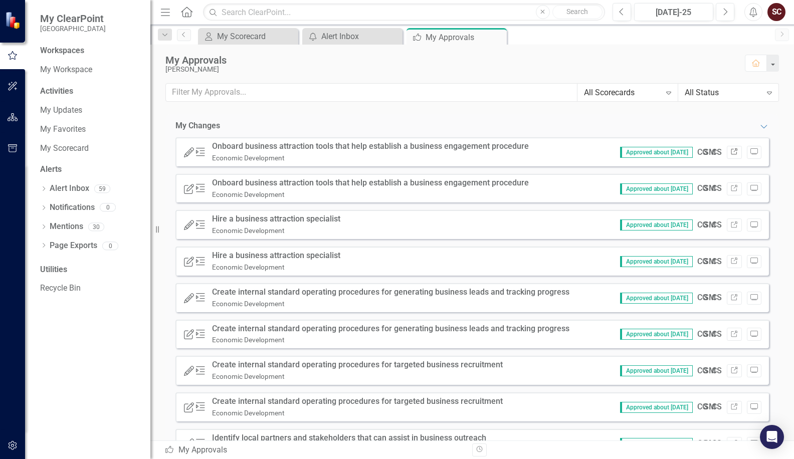
click at [656, 149] on icon "Link" at bounding box center [734, 152] width 8 height 6
click at [656, 222] on icon "Link" at bounding box center [734, 225] width 8 height 6
click at [656, 258] on icon "Link" at bounding box center [734, 261] width 8 height 6
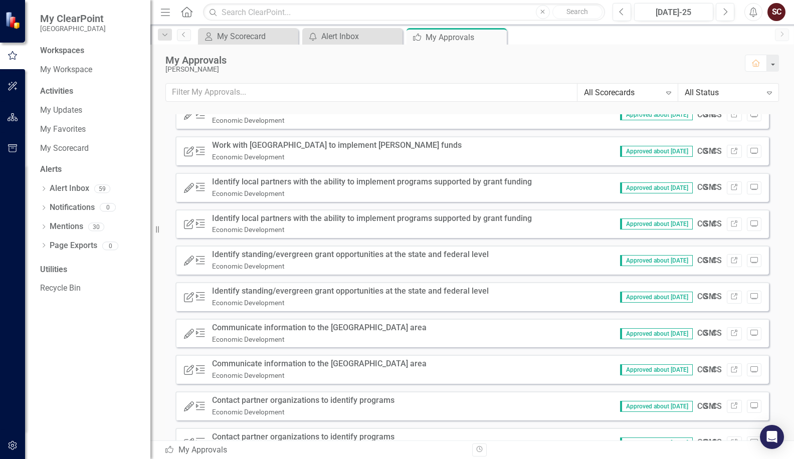
scroll to position [914, 0]
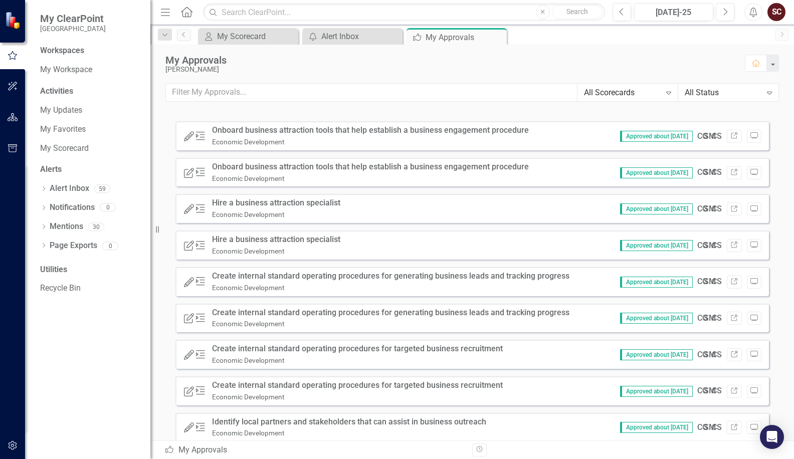
scroll to position [0, 0]
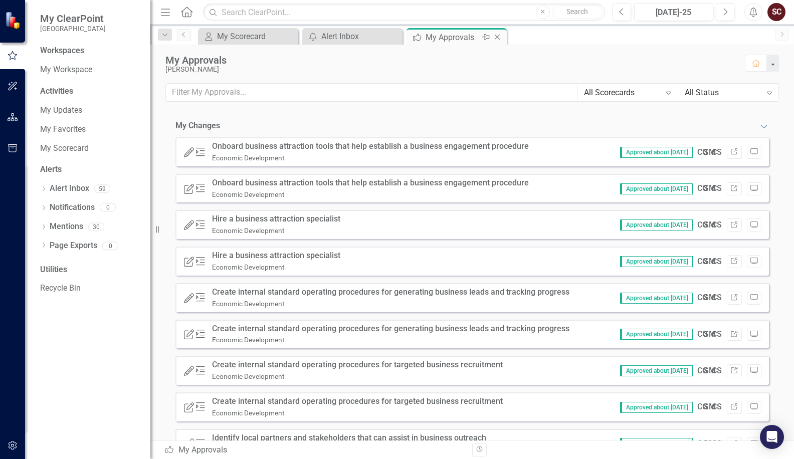
click at [495, 38] on icon "Close" at bounding box center [497, 37] width 10 height 8
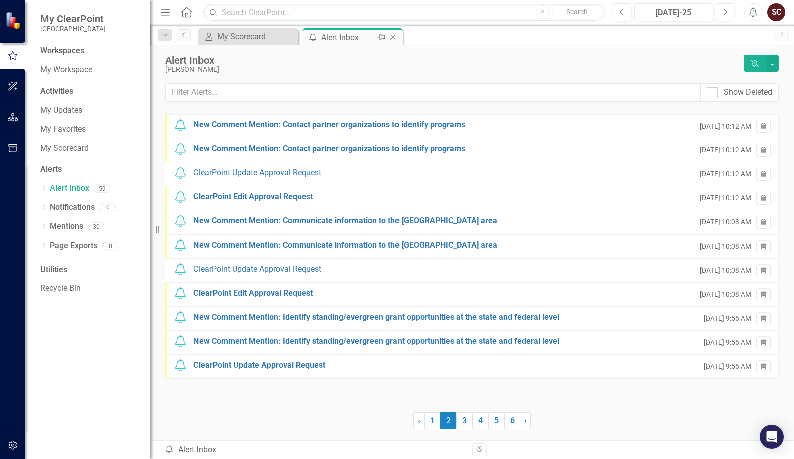
click at [396, 37] on icon "Close" at bounding box center [393, 37] width 10 height 8
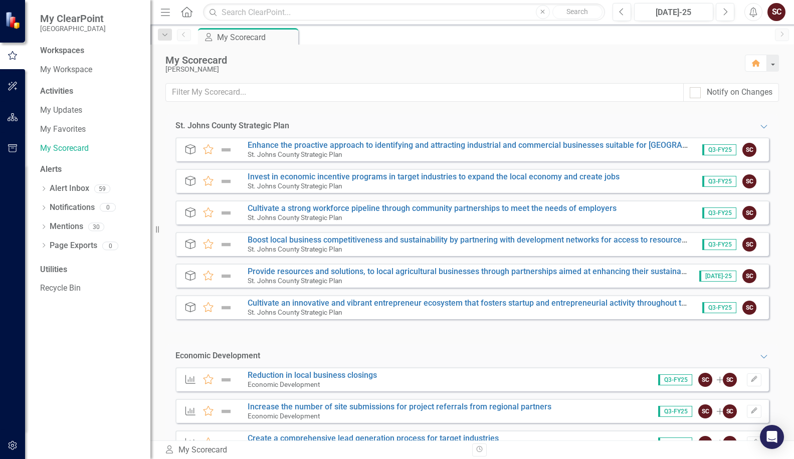
click at [342, 39] on div "My Scorecard My Scorecard Pin" at bounding box center [483, 36] width 574 height 16
click at [556, 113] on div "Notify on Changes" at bounding box center [471, 98] width 643 height 31
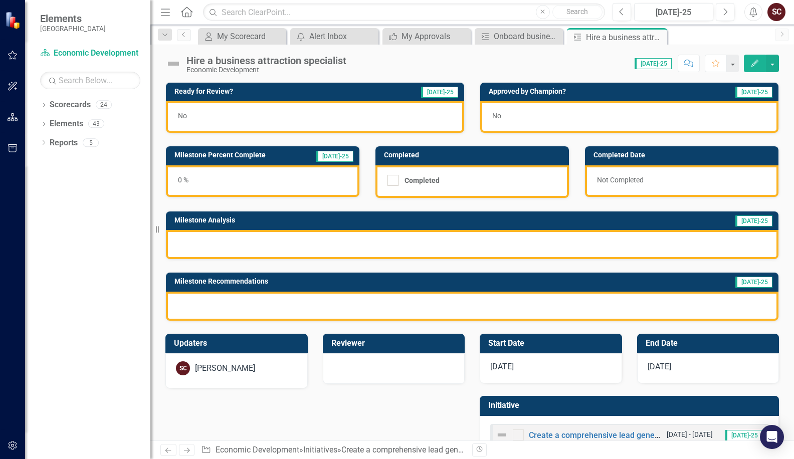
scroll to position [31, 0]
